Goal: Check status: Check status

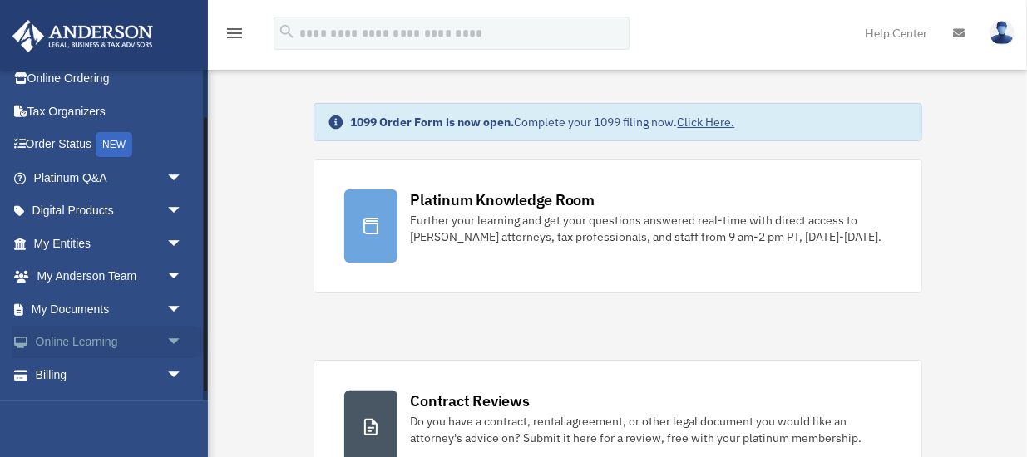
scroll to position [70, 0]
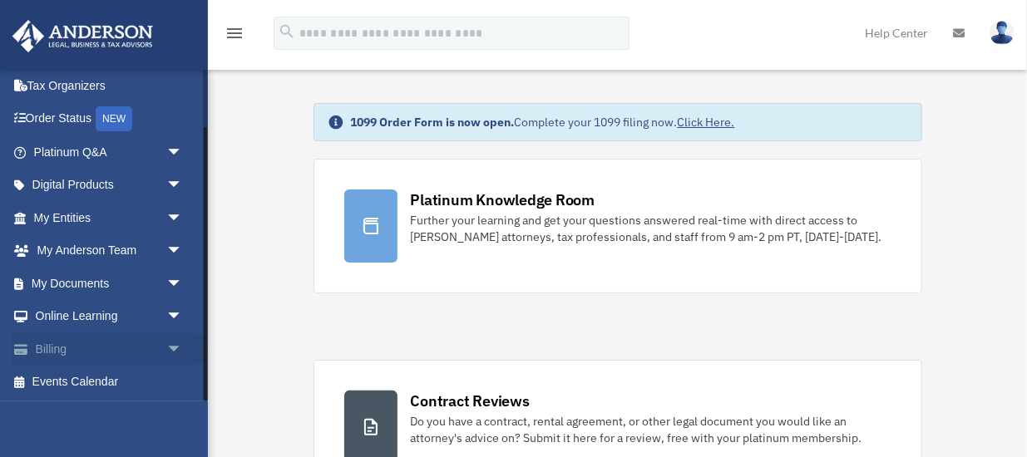
click at [65, 350] on link "Billing arrow_drop_down" at bounding box center [110, 349] width 196 height 33
click at [172, 350] on span "arrow_drop_down" at bounding box center [182, 350] width 33 height 34
click at [172, 350] on span "arrow_drop_up" at bounding box center [182, 350] width 33 height 34
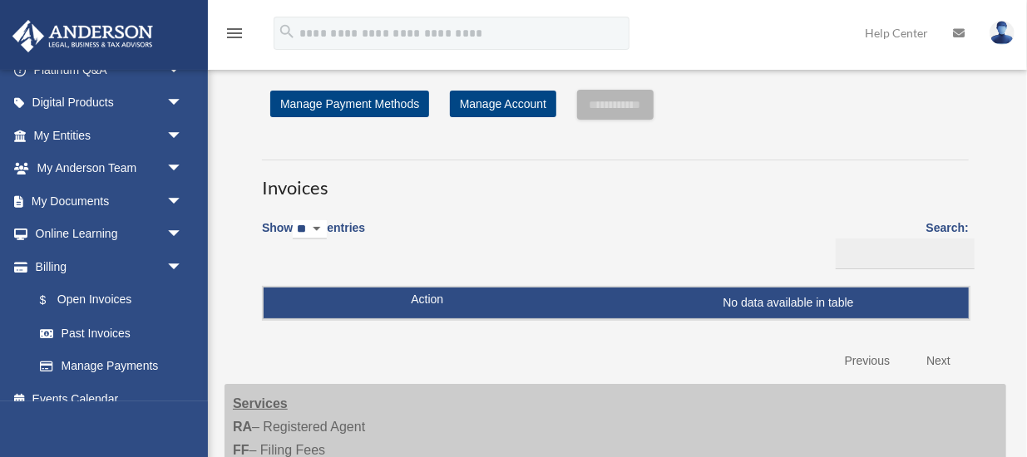
scroll to position [153, 0]
click at [131, 337] on link "Past Invoices" at bounding box center [115, 332] width 185 height 33
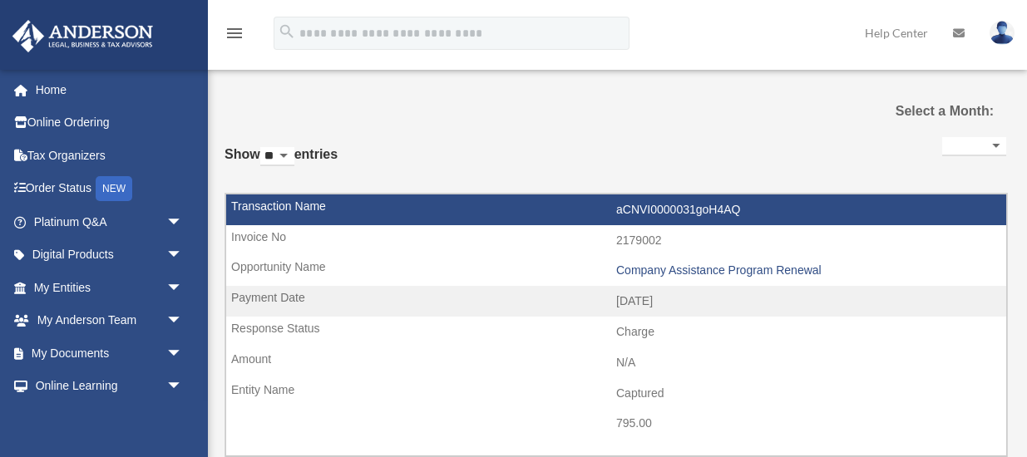
select select
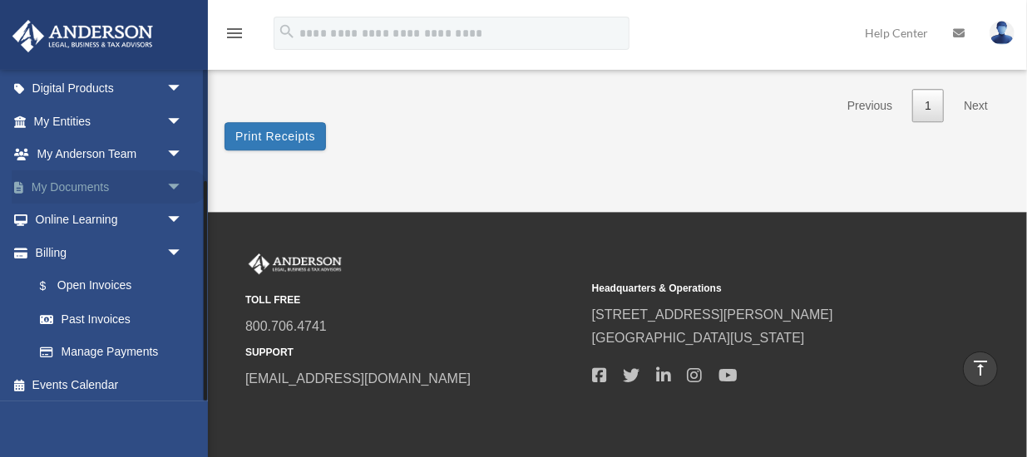
scroll to position [170, 0]
